Goal: Information Seeking & Learning: Learn about a topic

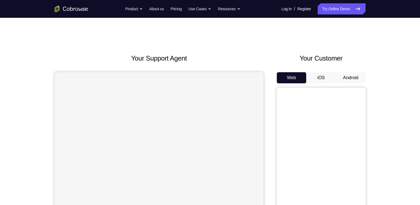
click at [347, 74] on button "Android" at bounding box center [351, 77] width 30 height 11
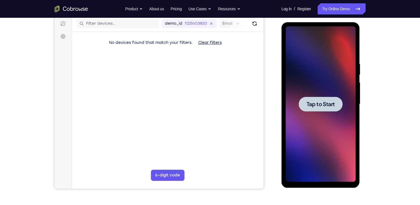
click at [331, 89] on div at bounding box center [320, 103] width 70 height 155
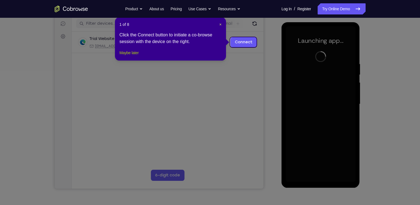
click at [133, 56] on button "Maybe later" at bounding box center [128, 52] width 19 height 7
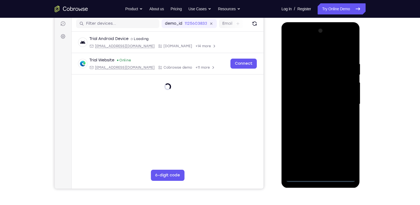
click at [319, 179] on div at bounding box center [320, 103] width 70 height 155
click at [340, 155] on div at bounding box center [320, 103] width 70 height 155
click at [297, 39] on div at bounding box center [320, 103] width 70 height 155
click at [345, 103] on div at bounding box center [320, 103] width 70 height 155
click at [312, 114] on div at bounding box center [320, 103] width 70 height 155
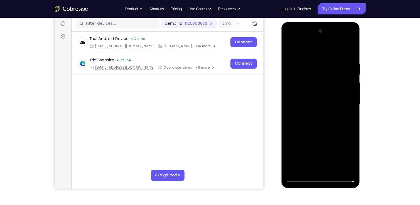
click at [305, 96] on div at bounding box center [320, 103] width 70 height 155
click at [310, 88] on div at bounding box center [320, 103] width 70 height 155
click at [304, 92] on div at bounding box center [320, 103] width 70 height 155
click at [346, 93] on div at bounding box center [320, 103] width 70 height 155
click at [347, 92] on div at bounding box center [320, 103] width 70 height 155
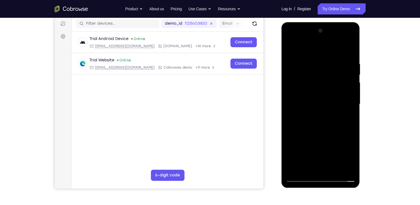
click at [350, 91] on div at bounding box center [320, 103] width 70 height 155
click at [306, 92] on div at bounding box center [320, 103] width 70 height 155
click at [337, 104] on div at bounding box center [320, 103] width 70 height 155
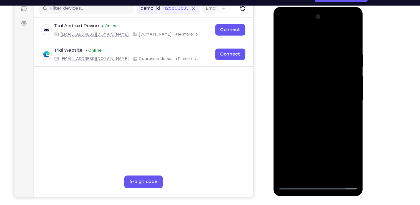
scroll to position [73, 0]
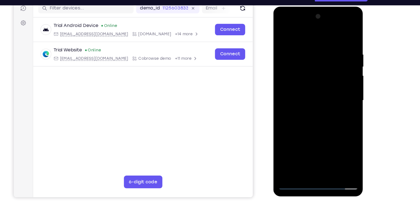
click at [326, 151] on div at bounding box center [312, 88] width 70 height 155
click at [331, 114] on div at bounding box center [312, 88] width 70 height 155
click at [300, 109] on div at bounding box center [312, 88] width 70 height 155
click at [325, 153] on div at bounding box center [312, 88] width 70 height 155
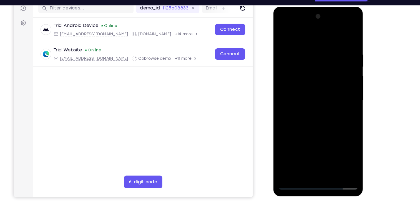
click at [311, 117] on div at bounding box center [312, 88] width 70 height 155
click at [330, 80] on div at bounding box center [312, 88] width 70 height 155
click at [337, 100] on div at bounding box center [312, 88] width 70 height 155
click at [339, 100] on div at bounding box center [312, 88] width 70 height 155
click at [338, 104] on div at bounding box center [312, 88] width 70 height 155
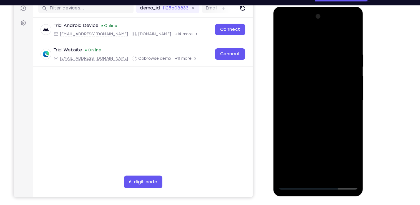
drag, startPoint x: 340, startPoint y: 90, endPoint x: 343, endPoint y: 87, distance: 4.9
click at [343, 87] on div at bounding box center [312, 88] width 70 height 155
click at [335, 128] on div at bounding box center [312, 88] width 70 height 155
click at [323, 128] on div at bounding box center [312, 88] width 70 height 155
click at [310, 121] on div at bounding box center [312, 88] width 70 height 155
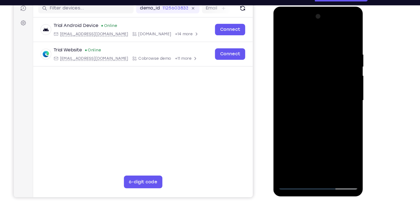
click at [305, 89] on div at bounding box center [312, 88] width 70 height 155
click at [331, 136] on div at bounding box center [312, 88] width 70 height 155
click at [323, 141] on div at bounding box center [312, 88] width 70 height 155
click at [321, 131] on div at bounding box center [312, 88] width 70 height 155
click at [317, 87] on div at bounding box center [312, 88] width 70 height 155
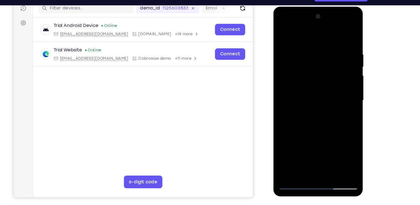
click at [292, 148] on div at bounding box center [312, 88] width 70 height 155
click at [340, 101] on div at bounding box center [312, 88] width 70 height 155
click at [282, 31] on div at bounding box center [312, 88] width 70 height 155
click at [323, 93] on div at bounding box center [312, 88] width 70 height 155
click at [295, 151] on div at bounding box center [312, 88] width 70 height 155
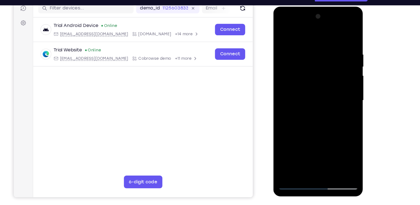
click at [297, 152] on div at bounding box center [312, 88] width 70 height 155
click at [327, 128] on div at bounding box center [312, 88] width 70 height 155
click at [340, 97] on div at bounding box center [312, 88] width 70 height 155
click at [280, 34] on div at bounding box center [312, 88] width 70 height 155
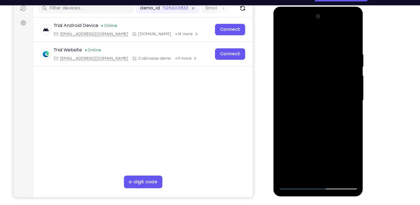
click at [284, 32] on div at bounding box center [312, 88] width 70 height 155
click at [338, 155] on div at bounding box center [312, 88] width 70 height 155
click at [285, 152] on div at bounding box center [312, 88] width 70 height 155
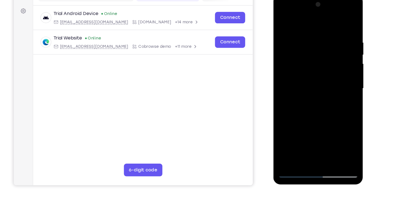
click at [337, 94] on div at bounding box center [312, 76] width 70 height 155
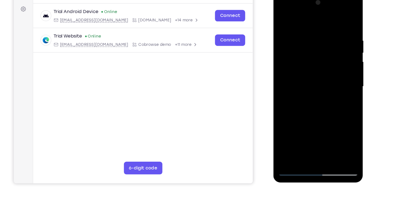
drag, startPoint x: 337, startPoint y: 77, endPoint x: 338, endPoint y: 46, distance: 30.8
click at [338, 46] on div at bounding box center [312, 74] width 70 height 155
click at [342, 59] on div at bounding box center [312, 74] width 70 height 155
click at [344, 60] on div at bounding box center [312, 74] width 70 height 155
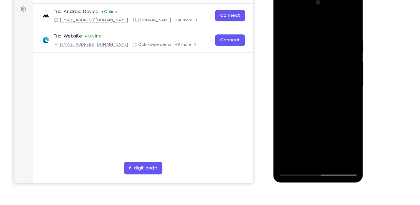
click at [344, 60] on div at bounding box center [312, 74] width 70 height 155
click at [280, 60] on div at bounding box center [312, 74] width 70 height 155
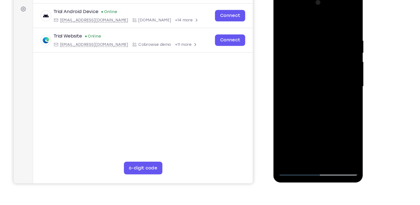
click at [280, 60] on div at bounding box center [312, 74] width 70 height 155
click at [345, 63] on div at bounding box center [312, 74] width 70 height 155
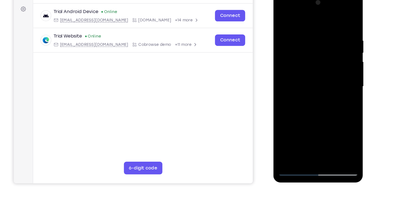
click at [279, 65] on div at bounding box center [312, 74] width 70 height 155
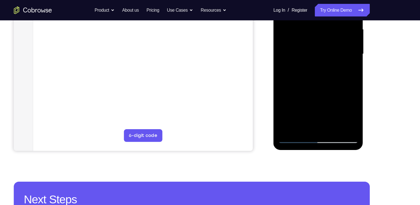
scroll to position [117, 0]
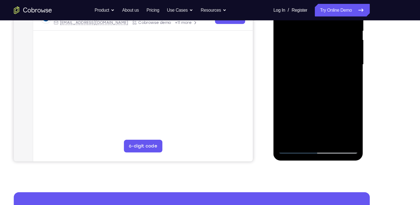
drag, startPoint x: 316, startPoint y: 87, endPoint x: 315, endPoint y: 22, distance: 64.4
click at [315, 22] on div at bounding box center [312, 52] width 70 height 155
drag, startPoint x: 308, startPoint y: 75, endPoint x: 315, endPoint y: -11, distance: 86.5
click at [315, 0] on div at bounding box center [312, 52] width 70 height 155
drag, startPoint x: 307, startPoint y: 86, endPoint x: 311, endPoint y: 0, distance: 85.5
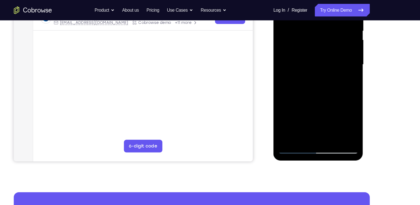
click at [311, 0] on div at bounding box center [312, 52] width 70 height 155
drag, startPoint x: 303, startPoint y: 67, endPoint x: 305, endPoint y: 1, distance: 66.0
click at [305, 1] on div at bounding box center [312, 52] width 70 height 155
drag, startPoint x: 305, startPoint y: 89, endPoint x: 312, endPoint y: -22, distance: 111.1
click at [312, 0] on div at bounding box center [312, 52] width 70 height 155
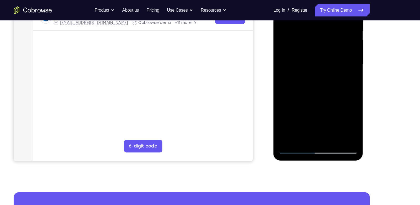
drag, startPoint x: 307, startPoint y: 78, endPoint x: 304, endPoint y: -22, distance: 99.9
click at [304, 0] on div at bounding box center [312, 52] width 70 height 155
click at [326, 118] on div at bounding box center [312, 52] width 70 height 155
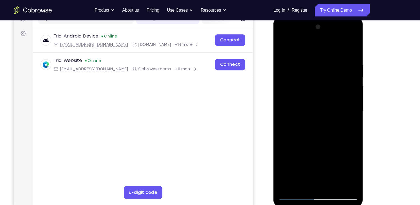
scroll to position [77, 0]
click at [314, 93] on div at bounding box center [312, 98] width 70 height 155
click at [322, 92] on div at bounding box center [312, 98] width 70 height 155
click at [303, 162] on div at bounding box center [312, 98] width 70 height 155
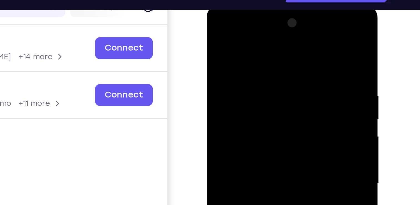
click at [217, 31] on div at bounding box center [246, 85] width 70 height 155
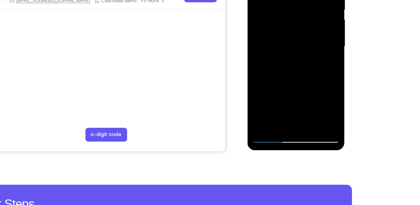
click at [265, 101] on div at bounding box center [286, 26] width 70 height 155
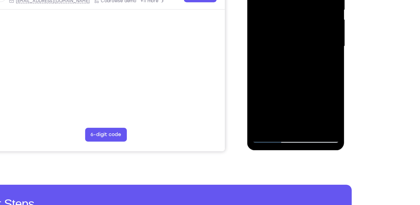
click at [265, 101] on div at bounding box center [286, 26] width 70 height 155
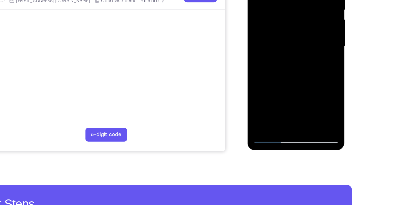
scroll to position [97, 0]
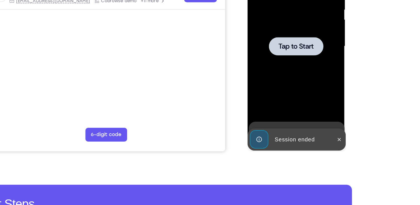
click at [279, 46] on div at bounding box center [286, 26] width 70 height 155
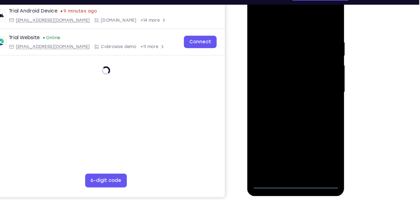
click at [288, 147] on div at bounding box center [286, 72] width 70 height 155
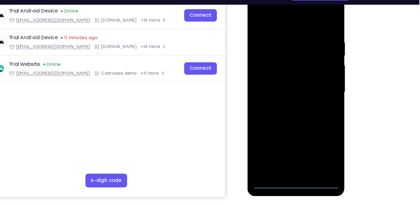
click at [313, 125] on div at bounding box center [286, 72] width 70 height 155
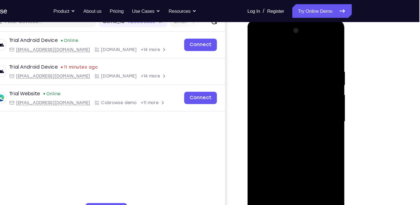
click at [260, 37] on div at bounding box center [286, 101] width 70 height 155
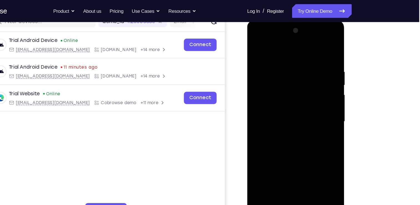
click at [312, 100] on div at bounding box center [286, 101] width 70 height 155
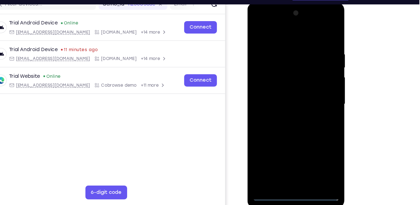
click at [281, 94] on div at bounding box center [286, 83] width 70 height 155
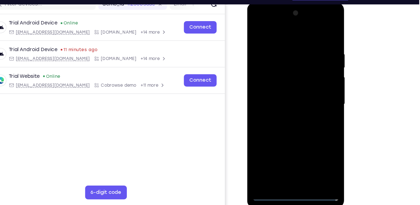
click at [286, 80] on div at bounding box center [286, 83] width 70 height 155
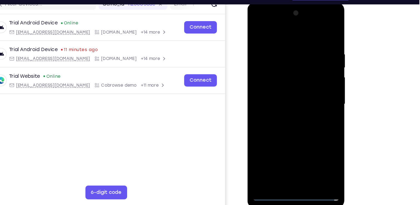
click at [289, 72] on div at bounding box center [286, 83] width 70 height 155
click at [282, 81] on div at bounding box center [286, 83] width 70 height 155
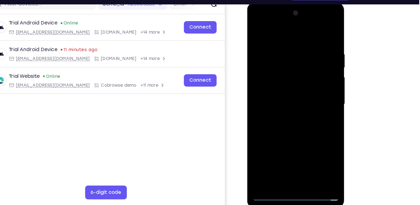
click at [298, 102] on div at bounding box center [286, 83] width 70 height 155
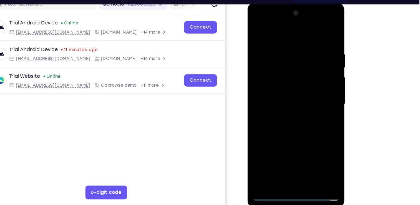
click at [300, 149] on div at bounding box center [286, 83] width 70 height 155
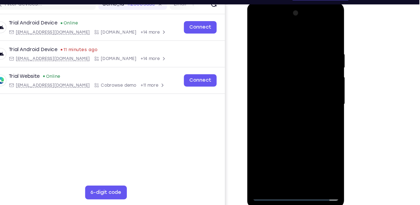
click at [293, 111] on div at bounding box center [286, 83] width 70 height 155
click at [301, 150] on div at bounding box center [286, 83] width 70 height 155
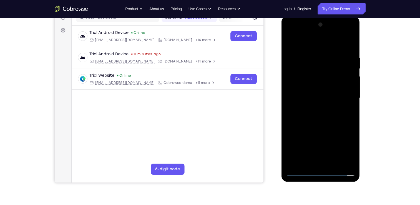
scroll to position [76, 0]
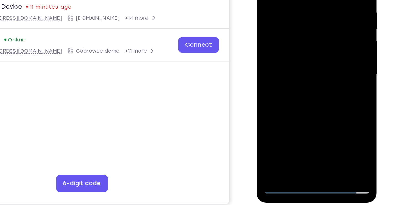
scroll to position [75, 0]
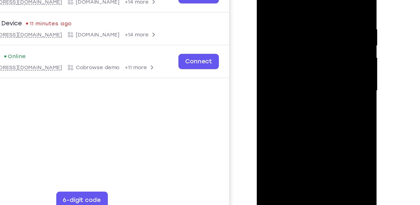
click at [297, 41] on div at bounding box center [296, 46] width 70 height 155
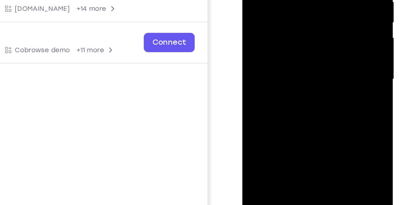
scroll to position [75, 0]
click at [309, 55] on div at bounding box center [281, 2] width 70 height 155
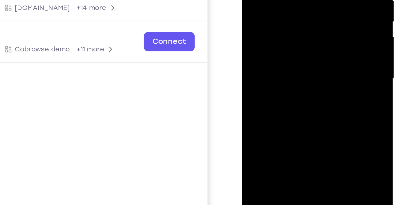
click at [309, 55] on div at bounding box center [281, 2] width 70 height 155
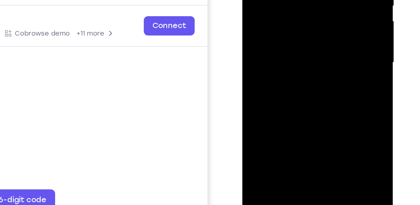
scroll to position [75, 0]
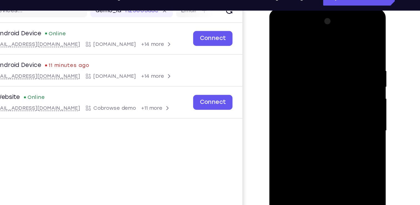
click at [330, 36] on div at bounding box center [308, 89] width 70 height 155
click at [277, 34] on div at bounding box center [308, 89] width 70 height 155
click at [278, 36] on div at bounding box center [308, 89] width 70 height 155
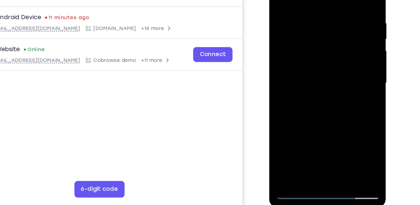
click at [297, 108] on div at bounding box center [308, 42] width 70 height 155
click at [292, 108] on div at bounding box center [308, 42] width 70 height 155
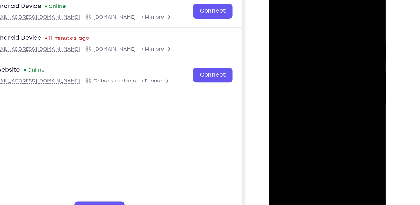
click at [301, 8] on div at bounding box center [308, 63] width 70 height 155
click at [294, 7] on div at bounding box center [308, 63] width 70 height 155
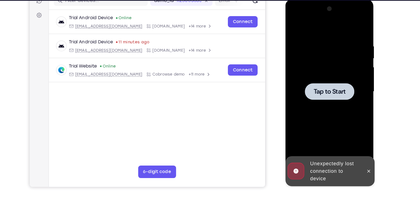
click at [326, 25] on div at bounding box center [324, 81] width 70 height 155
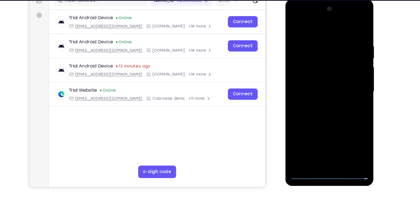
scroll to position [75, 0]
